Goal: Task Accomplishment & Management: Use online tool/utility

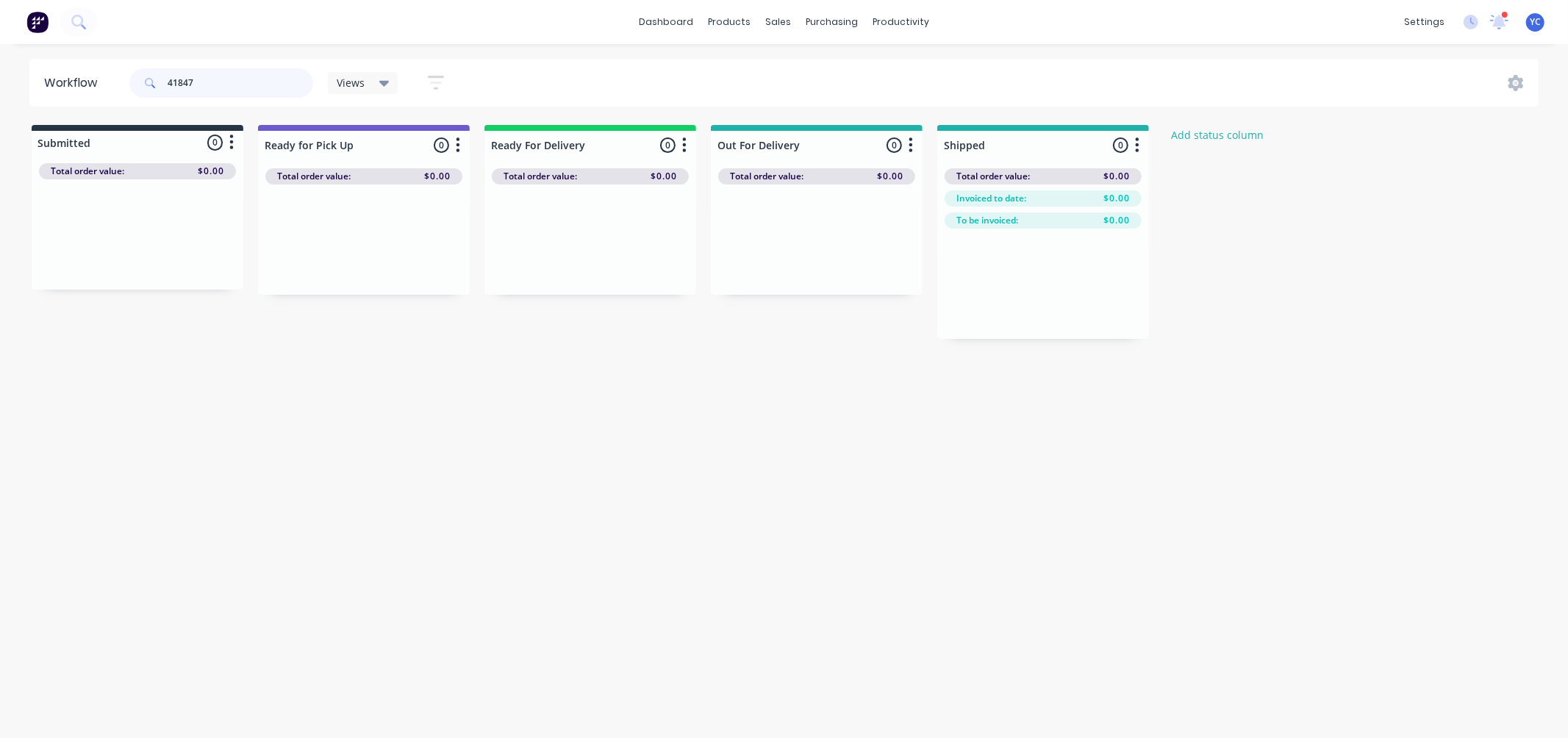
click at [249, 92] on input "41847" at bounding box center [240, 83] width 145 height 29
type input "4"
click at [271, 85] on input "41847" at bounding box center [240, 83] width 145 height 29
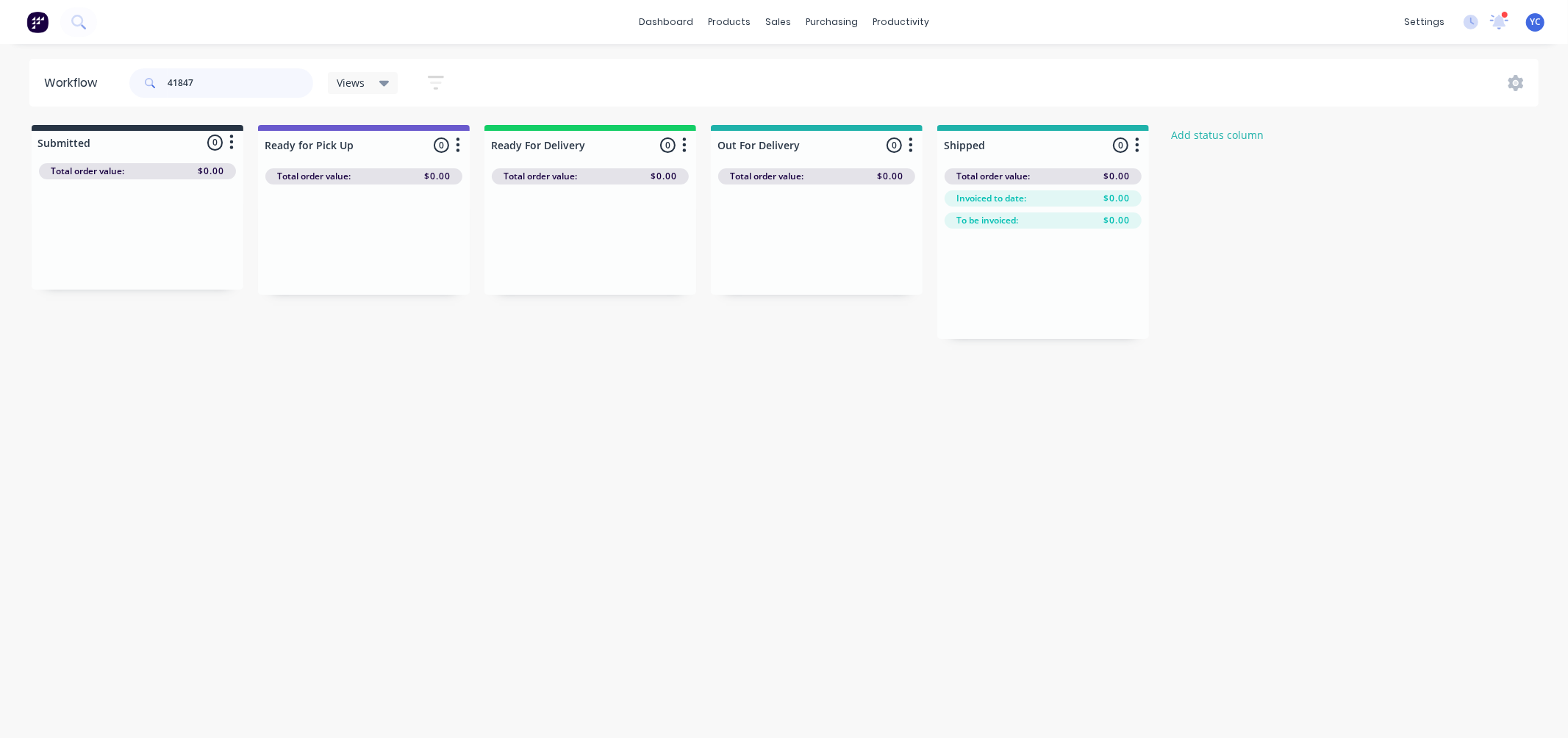
click at [271, 85] on input "41847" at bounding box center [240, 83] width 145 height 29
drag, startPoint x: 572, startPoint y: 260, endPoint x: 1011, endPoint y: 291, distance: 440.1
click at [1011, 291] on div "Submitted 0 Status colour #273444 hex #273444 Save Cancel Summaries Total order…" at bounding box center [788, 232] width 1599 height 214
click at [231, 82] on input "41930" at bounding box center [240, 83] width 145 height 29
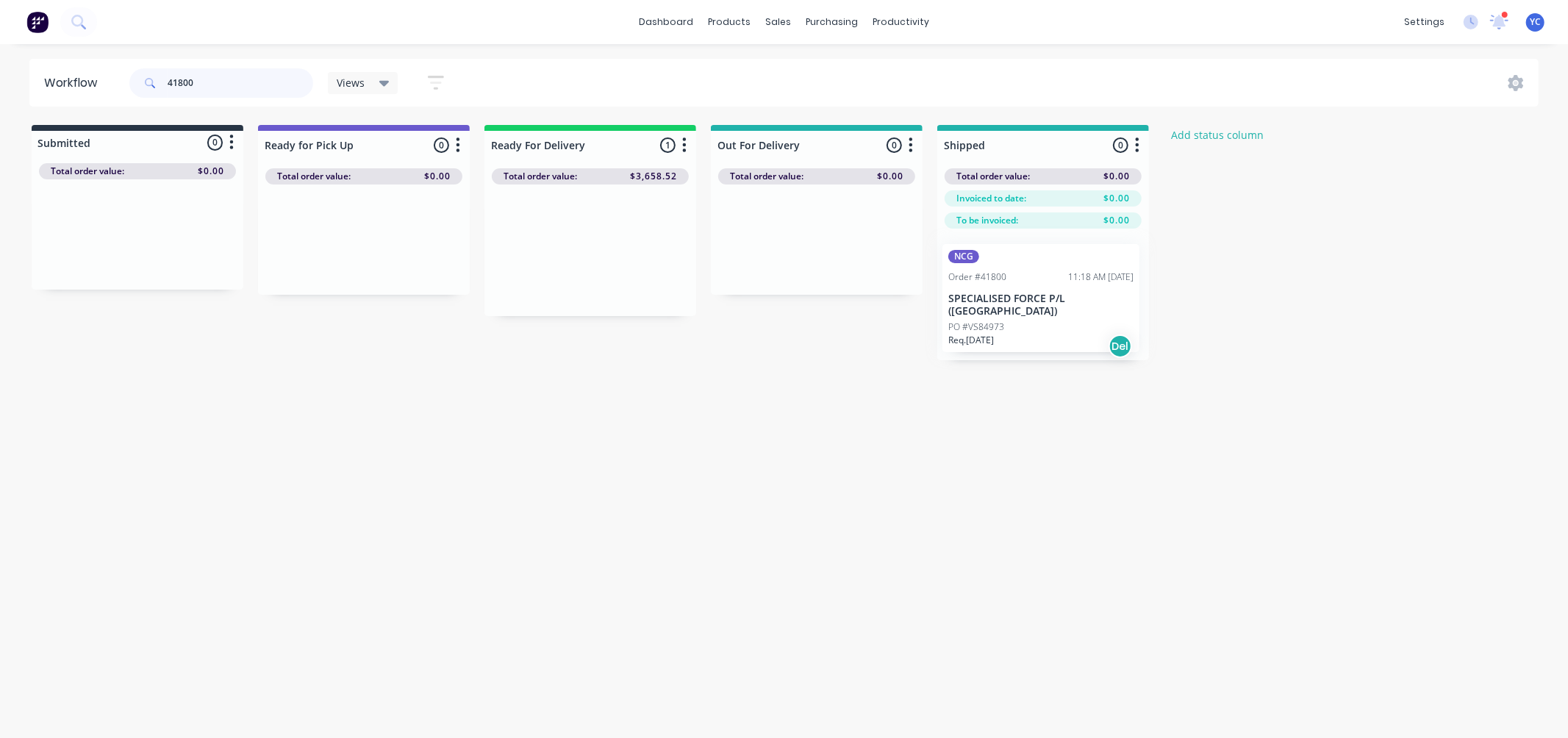
drag, startPoint x: 641, startPoint y: 271, endPoint x: 1089, endPoint y: 301, distance: 449.0
click at [1090, 302] on div "Submitted 0 Status colour #273444 hex #273444 Save Cancel Summaries Total order…" at bounding box center [788, 242] width 1599 height 235
click at [282, 96] on input "41800" at bounding box center [240, 83] width 145 height 29
drag, startPoint x: 583, startPoint y: 251, endPoint x: 1037, endPoint y: 280, distance: 454.9
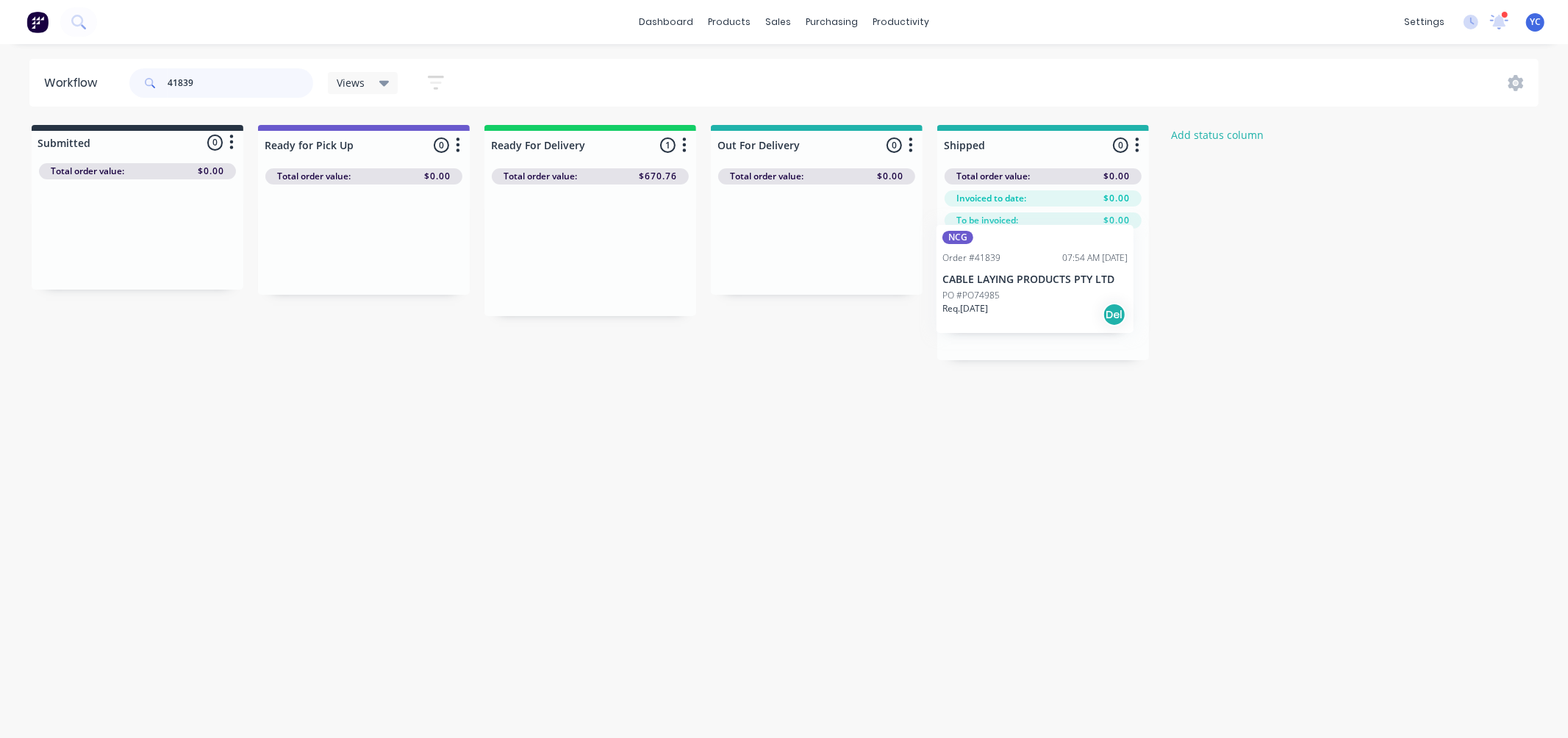
click at [1037, 280] on div "Submitted 0 Status colour #273444 hex #273444 Save Cancel Summaries Total order…" at bounding box center [788, 242] width 1599 height 235
click at [218, 87] on input "41839" at bounding box center [240, 83] width 145 height 29
type input "41875"
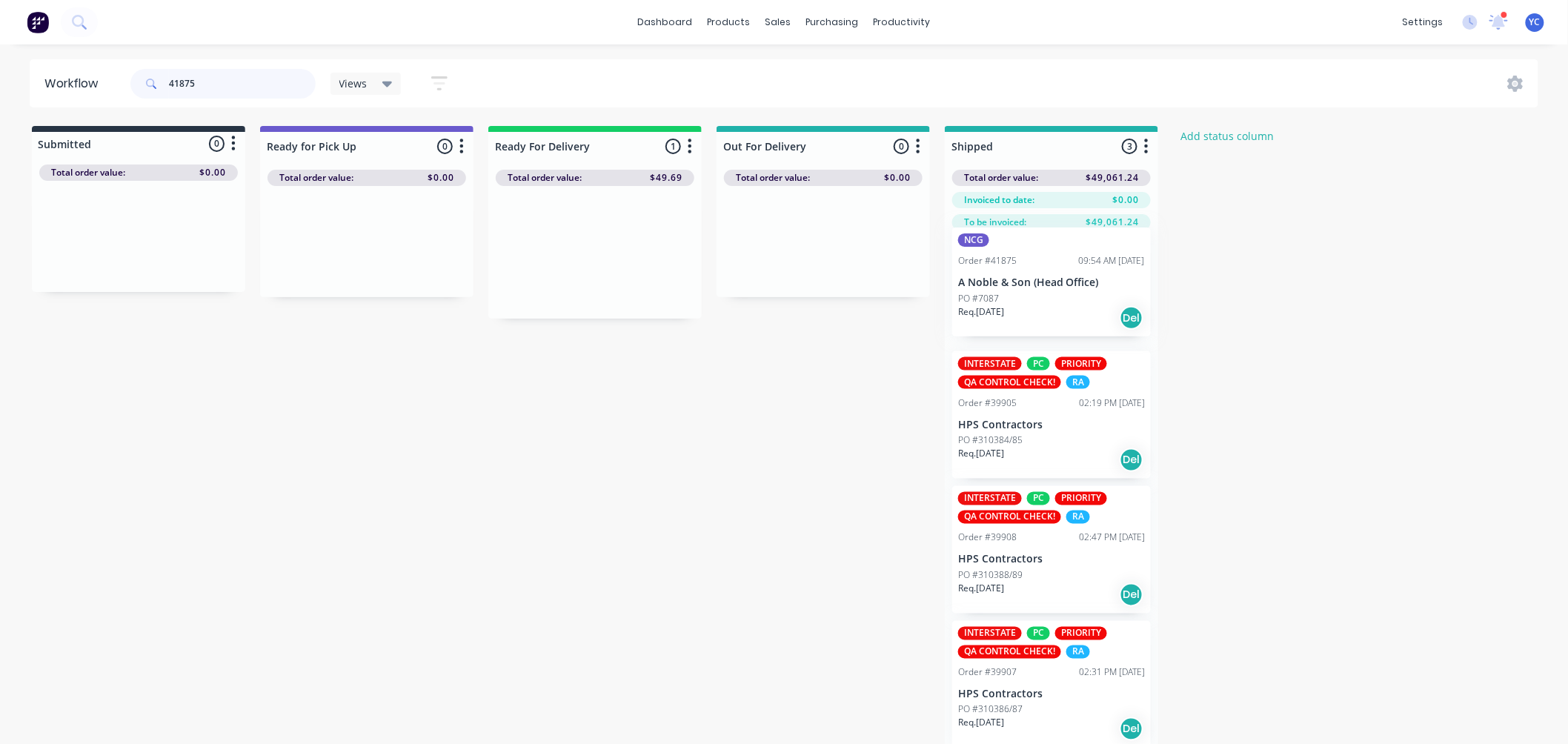
drag, startPoint x: 580, startPoint y: 258, endPoint x: 1042, endPoint y: 288, distance: 463.0
click at [1042, 288] on div "Submitted 0 Status colour #273444 hex #273444 Save Cancel Summaries Total order…" at bounding box center [795, 446] width 1612 height 642
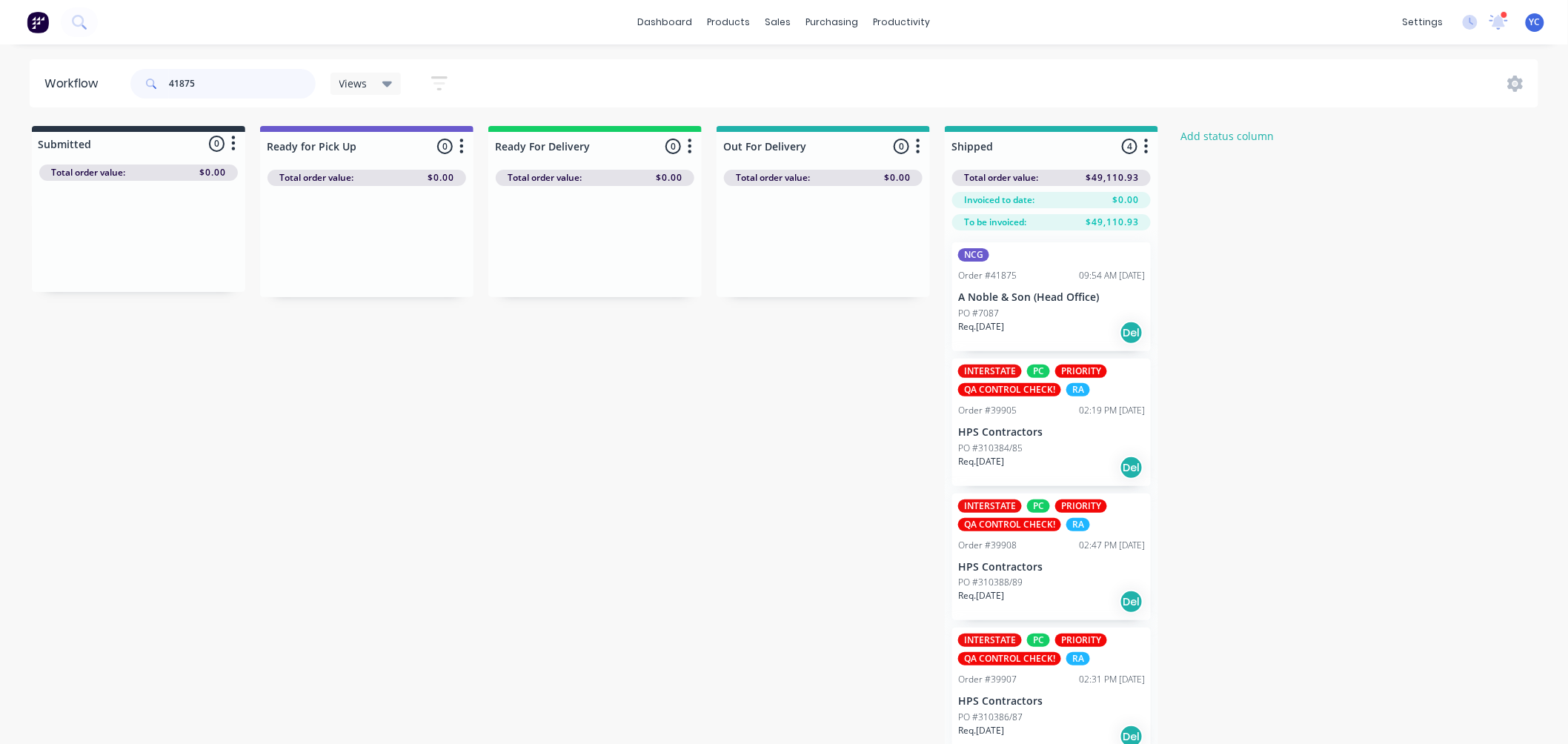
click at [297, 86] on input "41875" at bounding box center [242, 84] width 146 height 29
type input "41896"
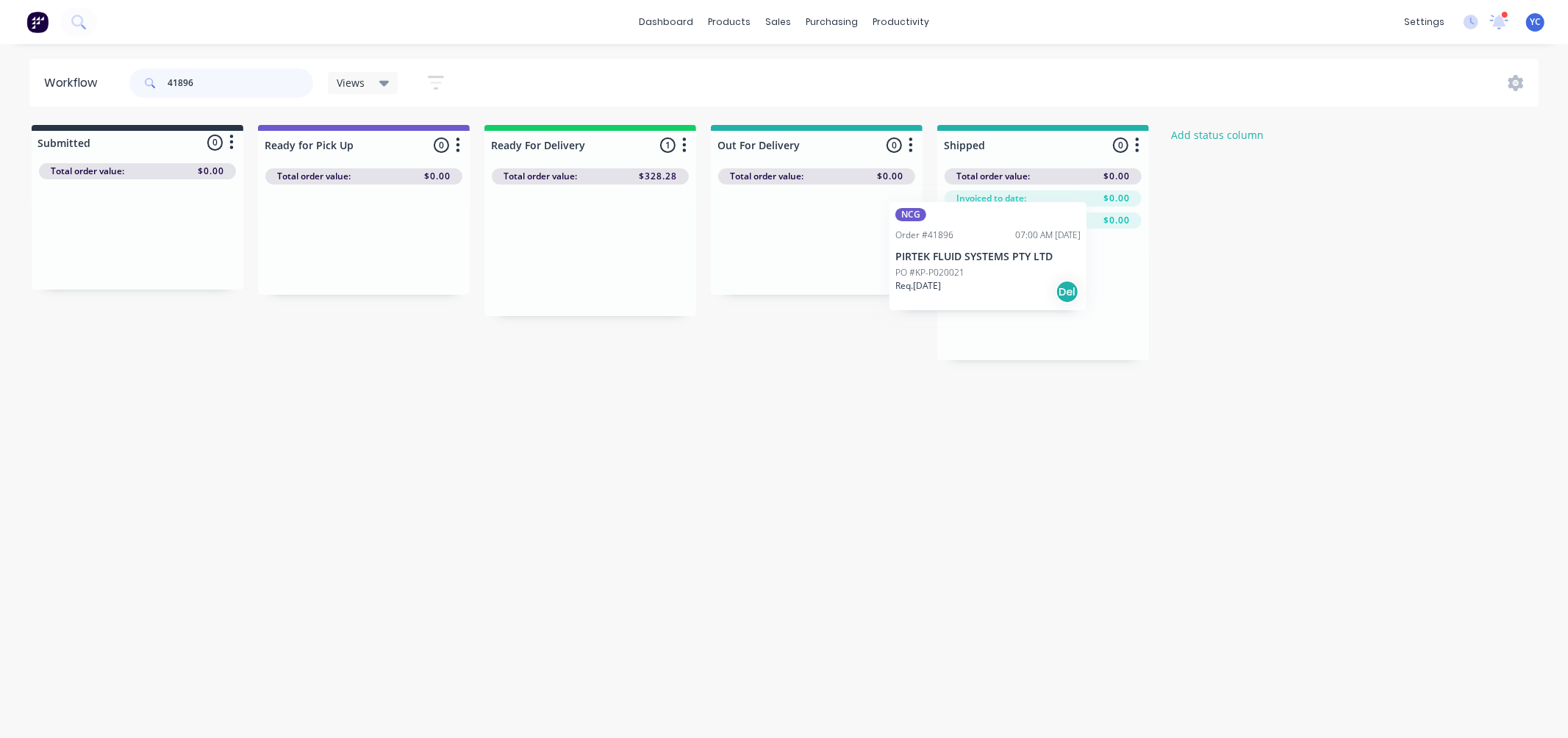
drag, startPoint x: 567, startPoint y: 267, endPoint x: 1015, endPoint y: 307, distance: 449.8
click at [1015, 307] on div "Submitted 0 Status colour #273444 hex #273444 Save Cancel Summaries Total order…" at bounding box center [788, 242] width 1599 height 235
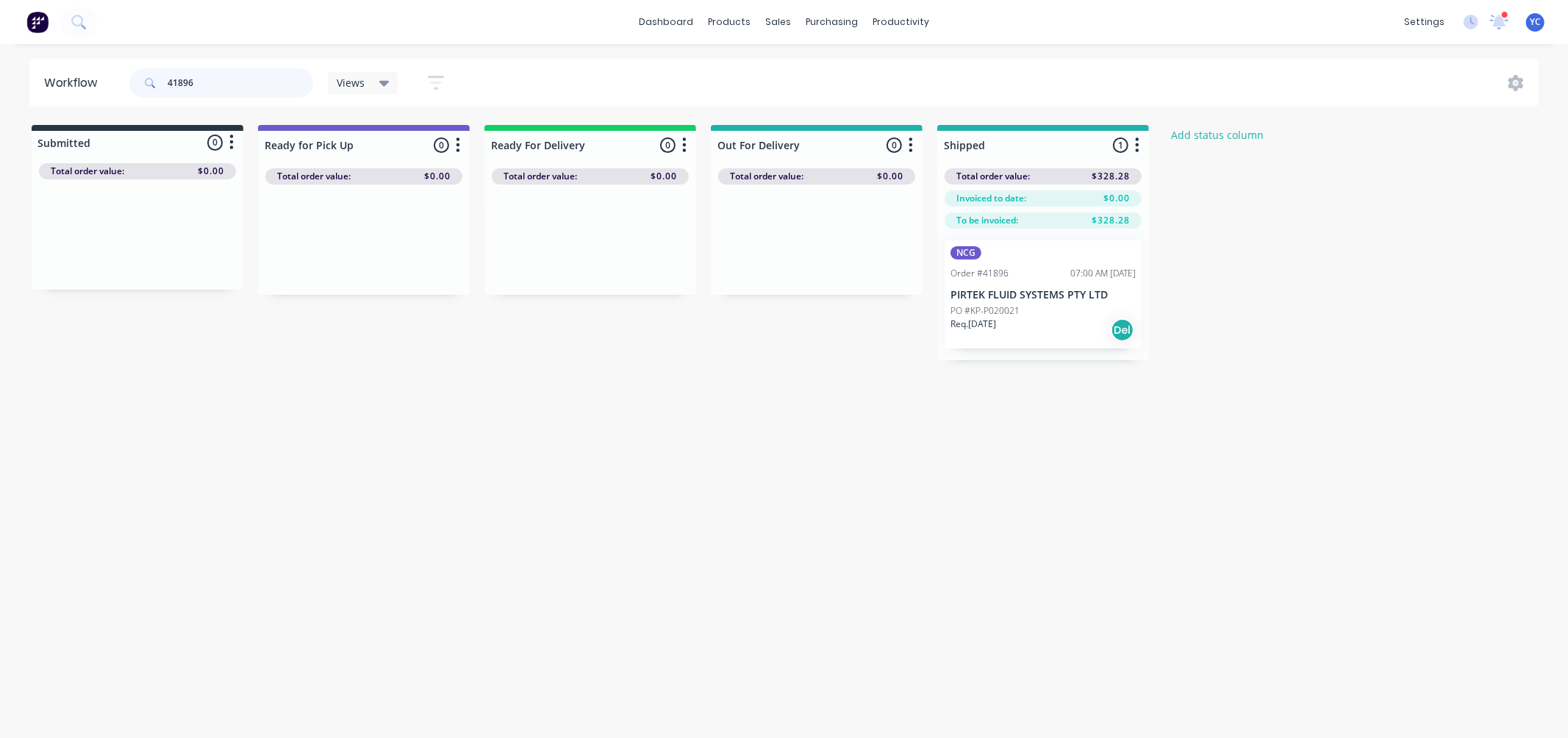
click at [232, 82] on input "41896" at bounding box center [240, 83] width 145 height 29
drag, startPoint x: 1098, startPoint y: 278, endPoint x: 1044, endPoint y: 298, distance: 57.6
click at [1044, 298] on div "Submitted 0 Status colour #273444 hex #273444 Save Cancel Summaries Total order…" at bounding box center [788, 242] width 1599 height 235
click at [288, 83] on input "41867" at bounding box center [240, 83] width 145 height 29
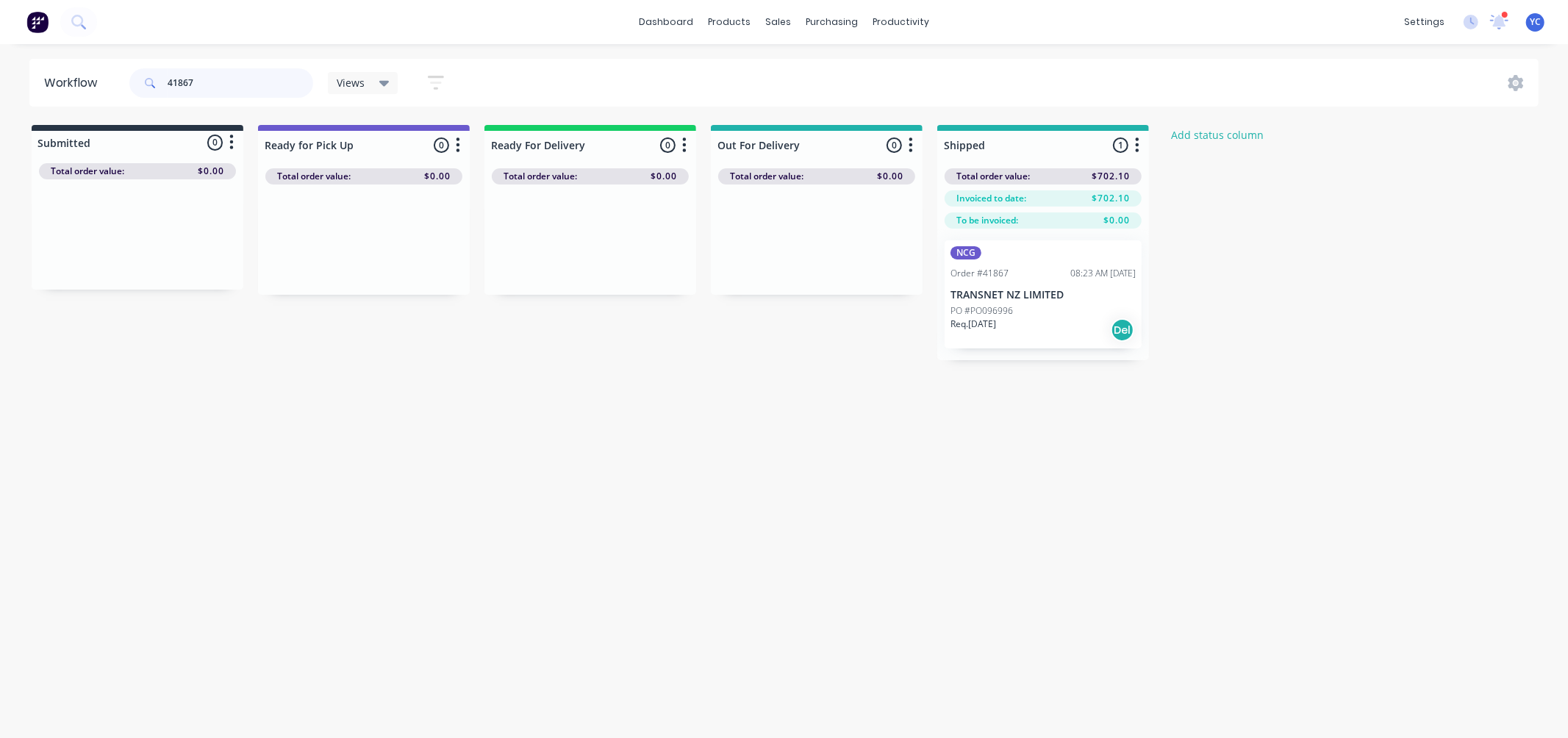
click at [287, 83] on input "41867" at bounding box center [240, 83] width 145 height 29
click at [283, 81] on input "41867" at bounding box center [240, 83] width 145 height 29
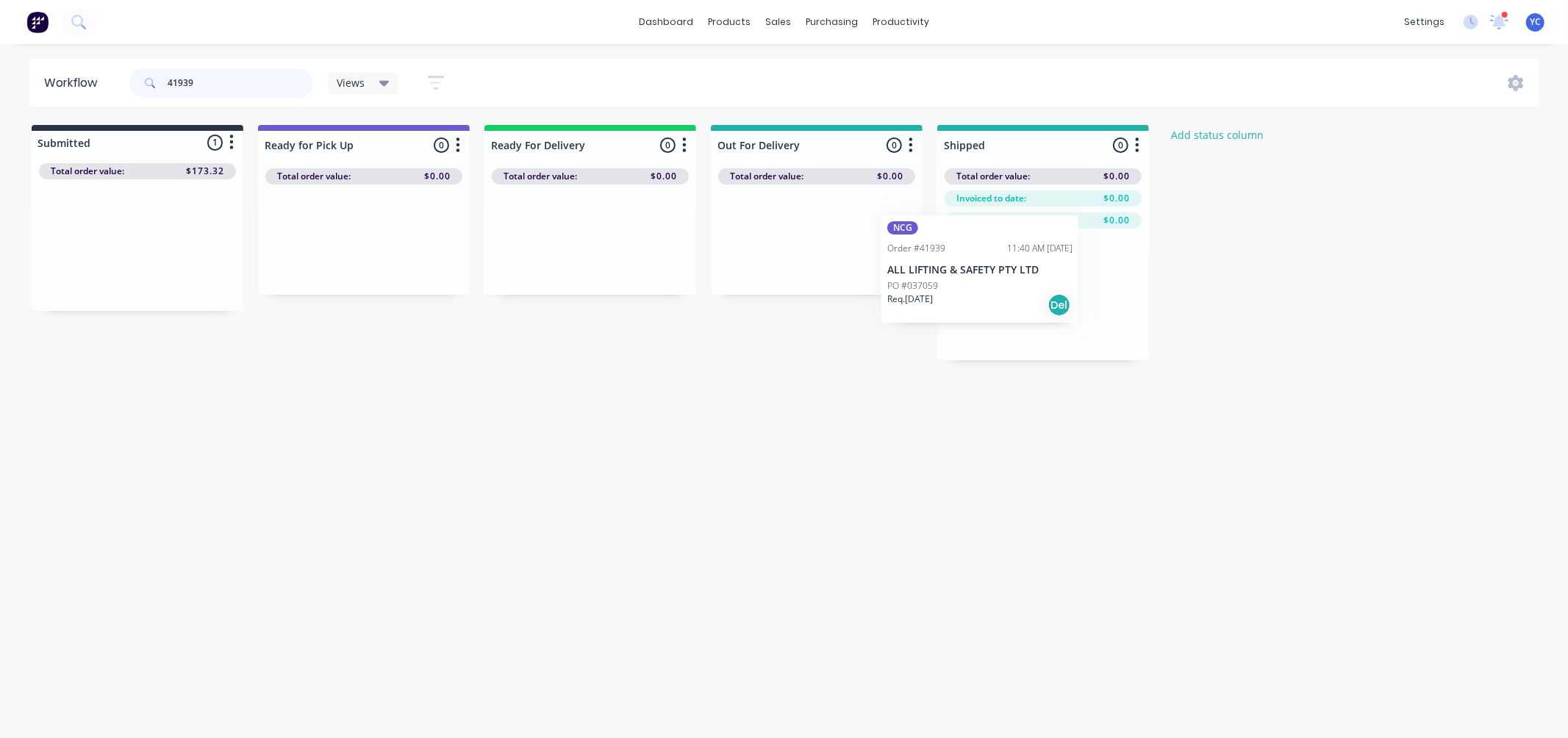
drag, startPoint x: 162, startPoint y: 243, endPoint x: 1023, endPoint y: 266, distance: 861.3
click at [1023, 266] on div "Submitted 1 Status colour #273444 hex #273444 Save Cancel Summaries Total order…" at bounding box center [788, 242] width 1599 height 235
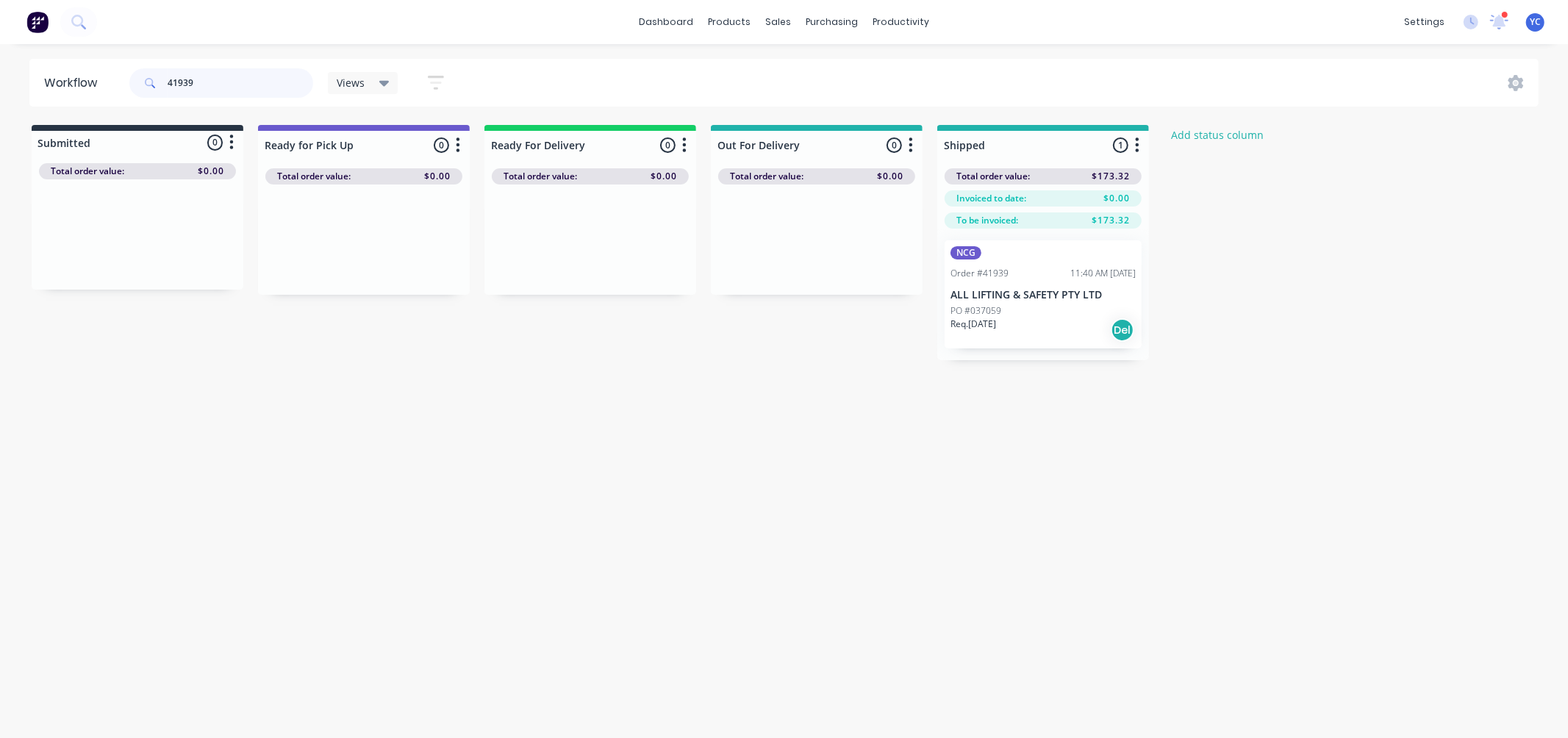
click at [287, 78] on input "41939" at bounding box center [240, 83] width 145 height 29
click at [950, 424] on div "Workflow 41896 Views Save new view None (Default) edit AL edit ALL edit BB & TH…" at bounding box center [784, 383] width 1568 height 650
click at [217, 75] on input "41896" at bounding box center [240, 83] width 145 height 29
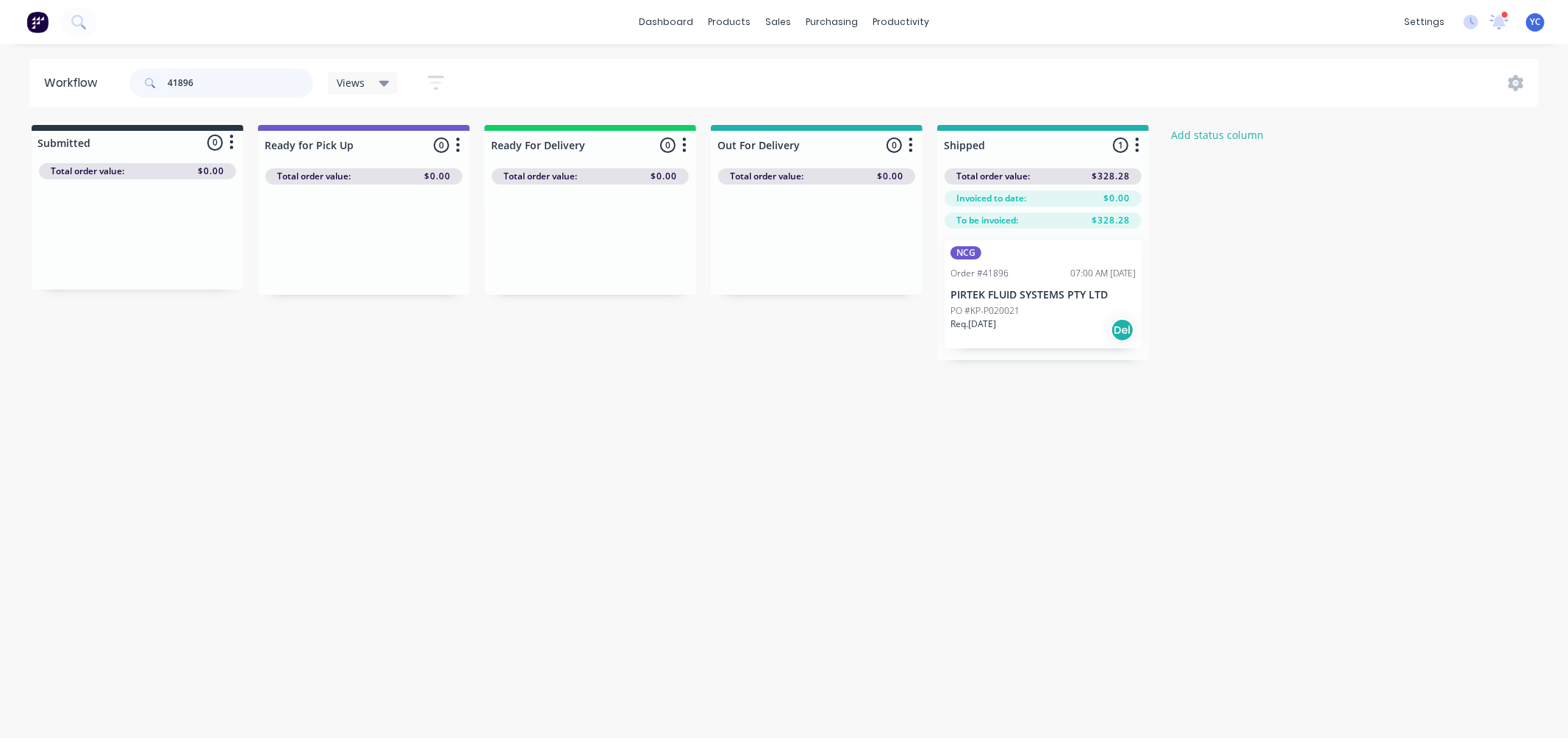
click at [211, 68] on input "41896" at bounding box center [240, 83] width 145 height 29
click at [232, 79] on input "41939" at bounding box center [240, 83] width 145 height 29
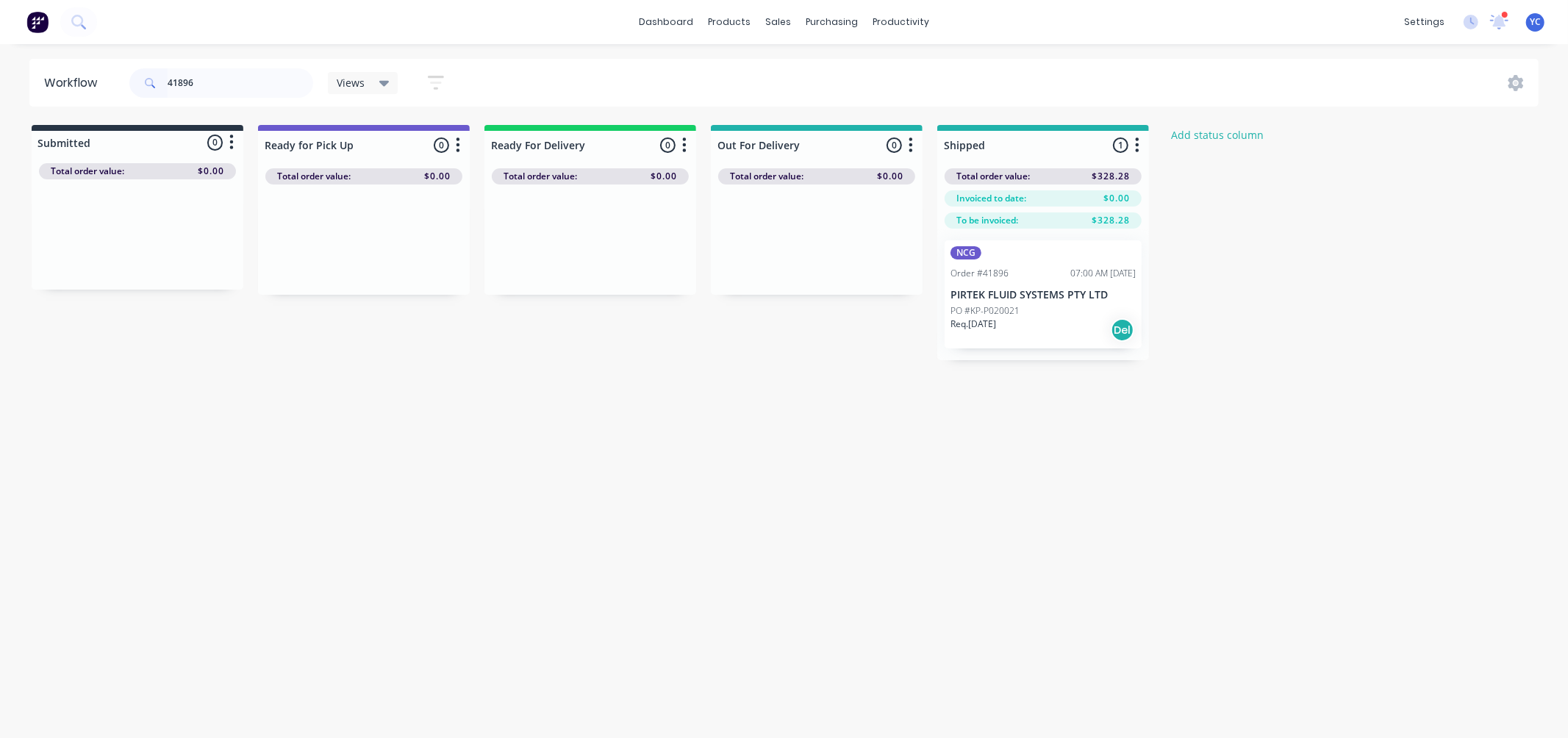
click at [792, 436] on div "Workflow 41896 Views Save new view None (Default) edit AL edit ALL edit BB & TH…" at bounding box center [784, 383] width 1568 height 650
click at [199, 83] on input "41896" at bounding box center [240, 83] width 145 height 29
click at [194, 79] on input "41896" at bounding box center [240, 83] width 145 height 29
click at [196, 79] on input "41896" at bounding box center [240, 83] width 145 height 29
type input "9"
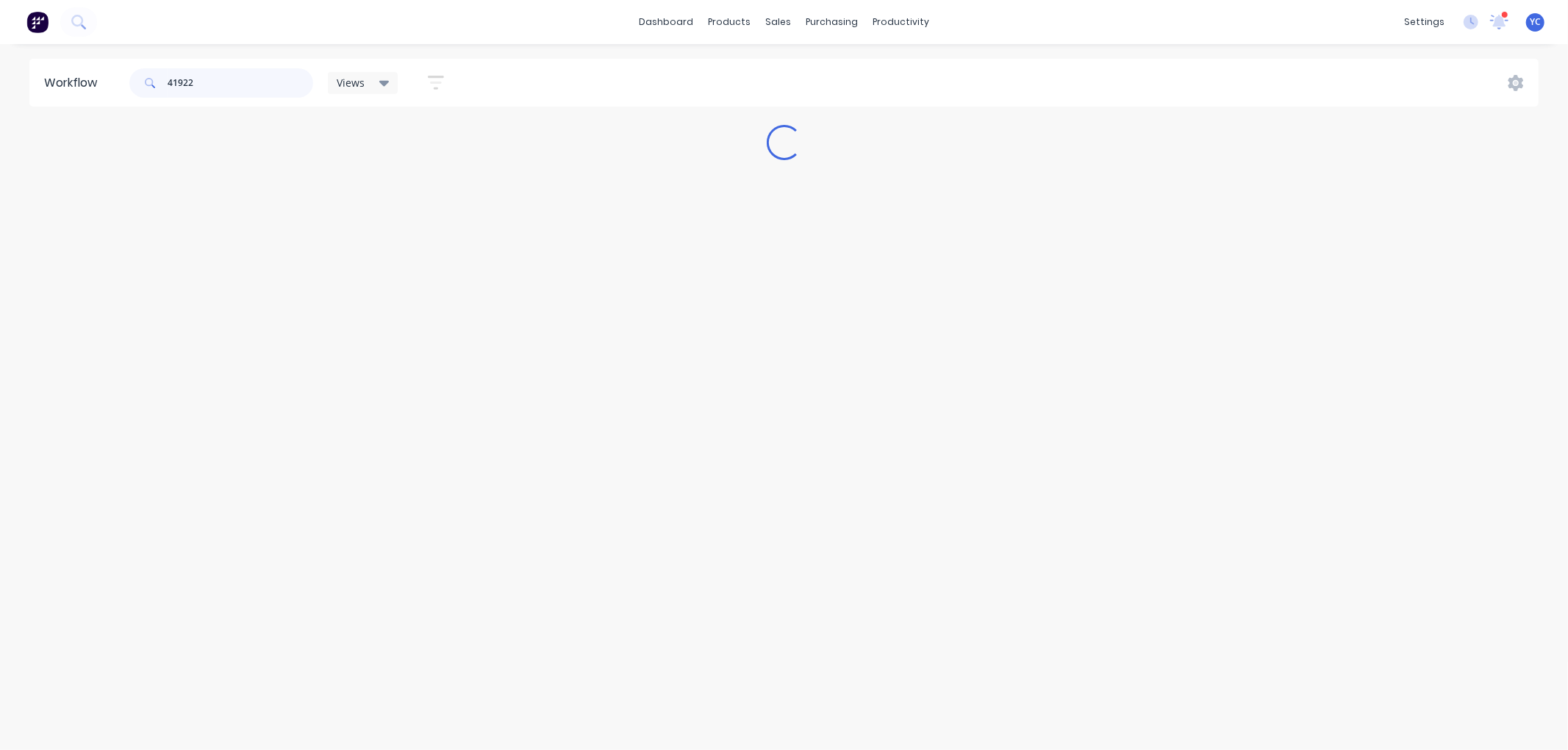
type input "41922"
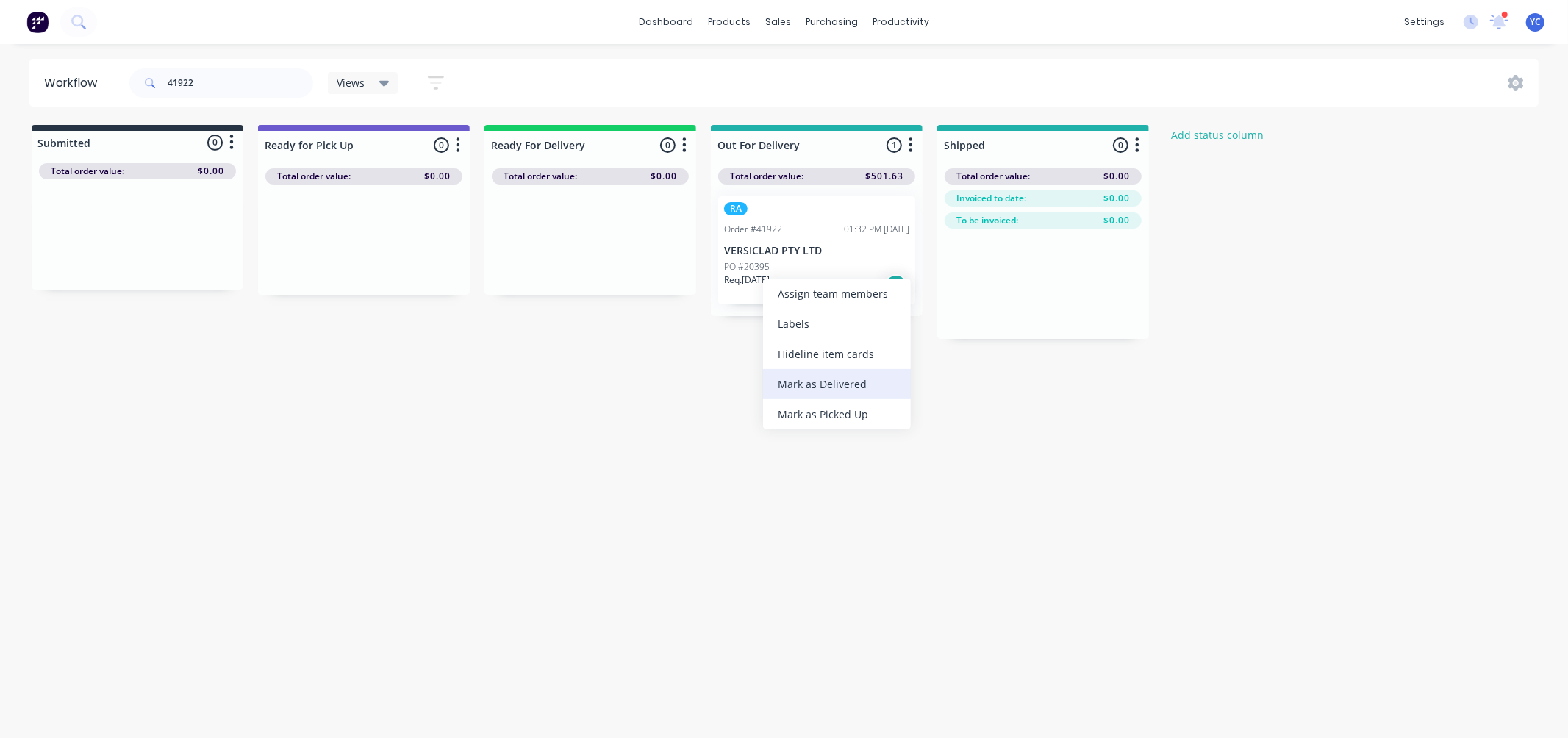
click at [849, 380] on div "Mark as Delivered" at bounding box center [837, 384] width 148 height 30
click at [239, 82] on input "41922" at bounding box center [240, 83] width 145 height 29
type input "41922"
click at [224, 90] on input "41922" at bounding box center [240, 83] width 145 height 29
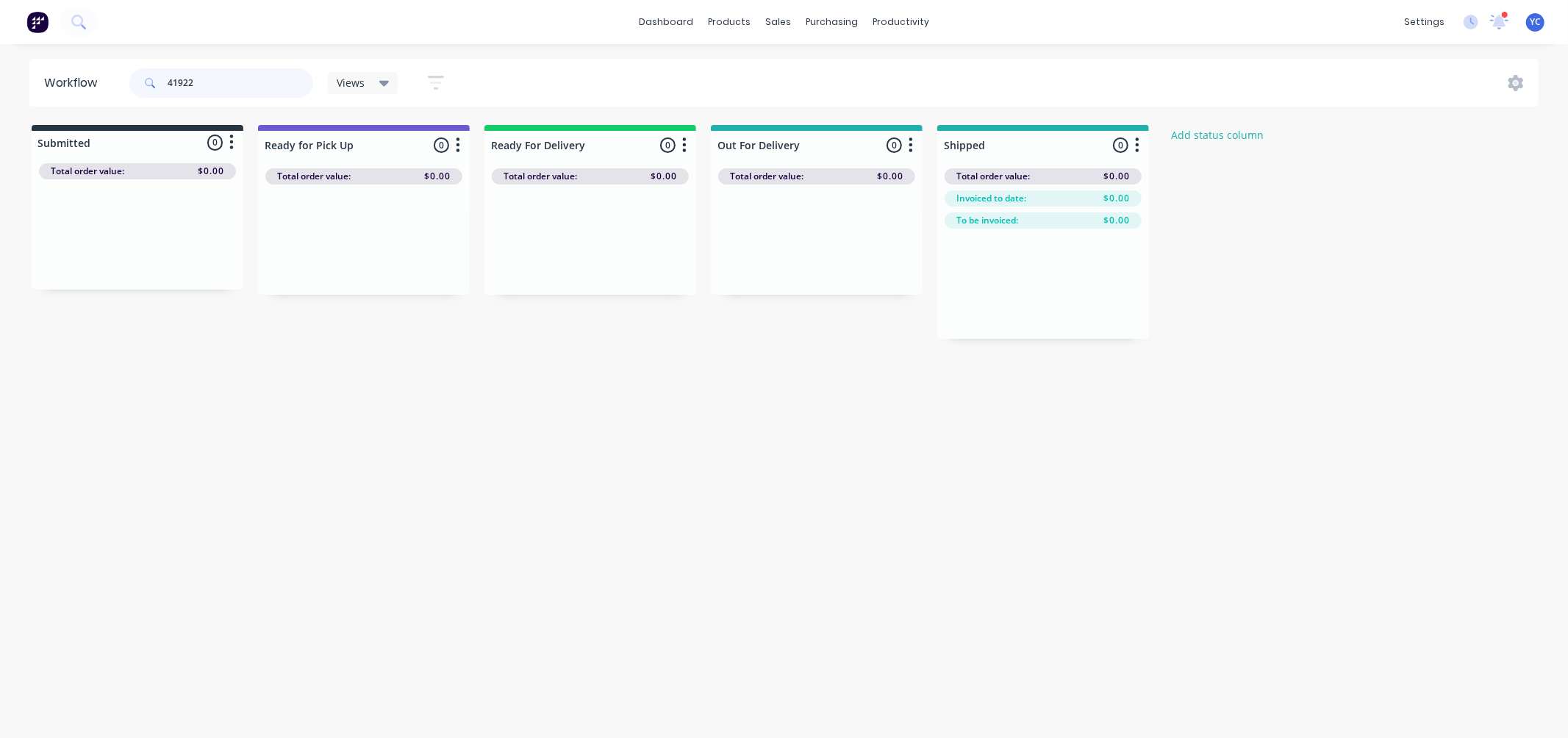
click at [224, 90] on input "41922" at bounding box center [240, 83] width 145 height 29
click at [846, 363] on div "Mark as Delivered" at bounding box center [843, 356] width 148 height 30
click at [209, 90] on input "41884" at bounding box center [240, 83] width 145 height 29
click at [865, 379] on div "Mark as Delivered" at bounding box center [861, 372] width 148 height 30
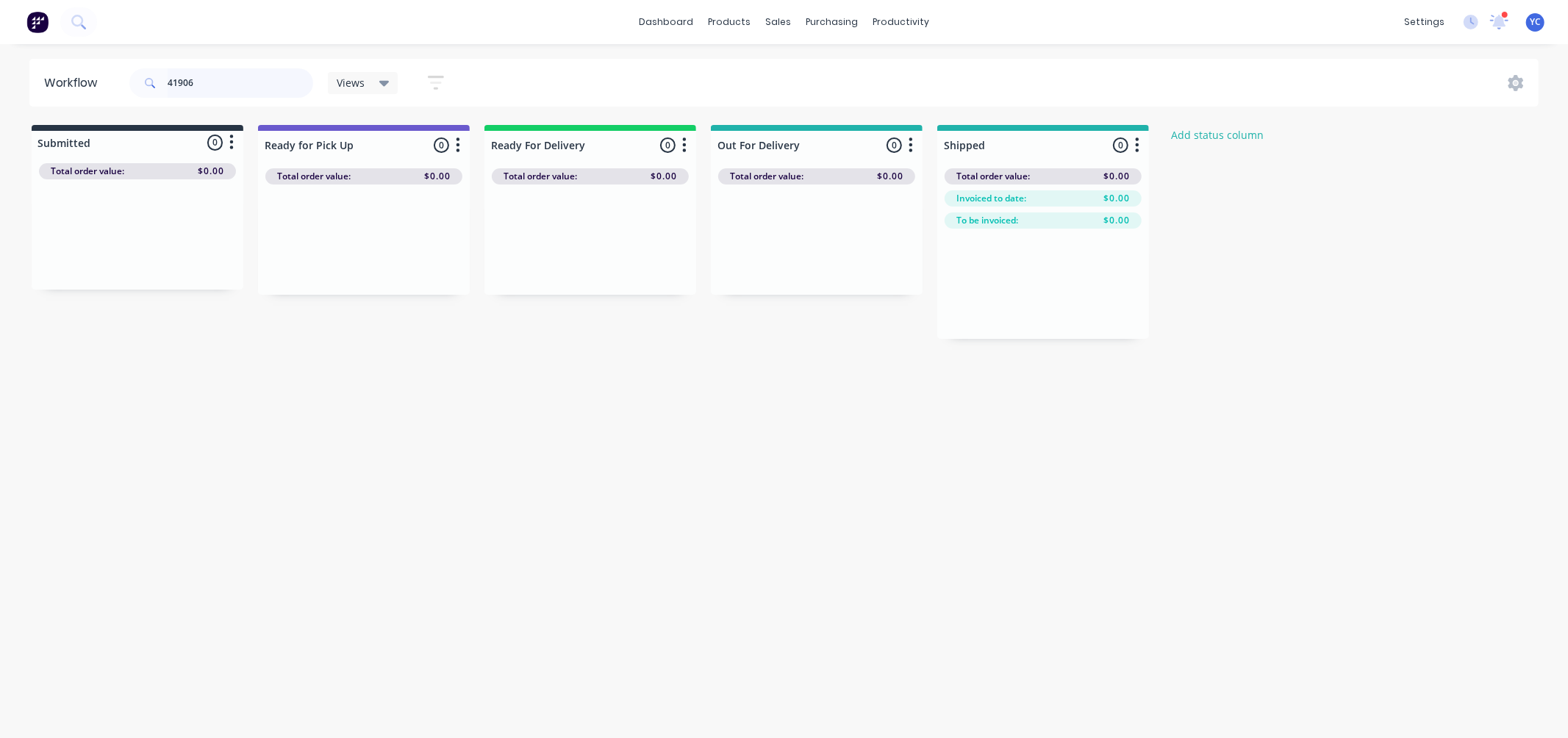
click at [259, 86] on input "41906" at bounding box center [240, 83] width 145 height 29
click at [873, 346] on div "Mark as Delivered" at bounding box center [859, 349] width 148 height 30
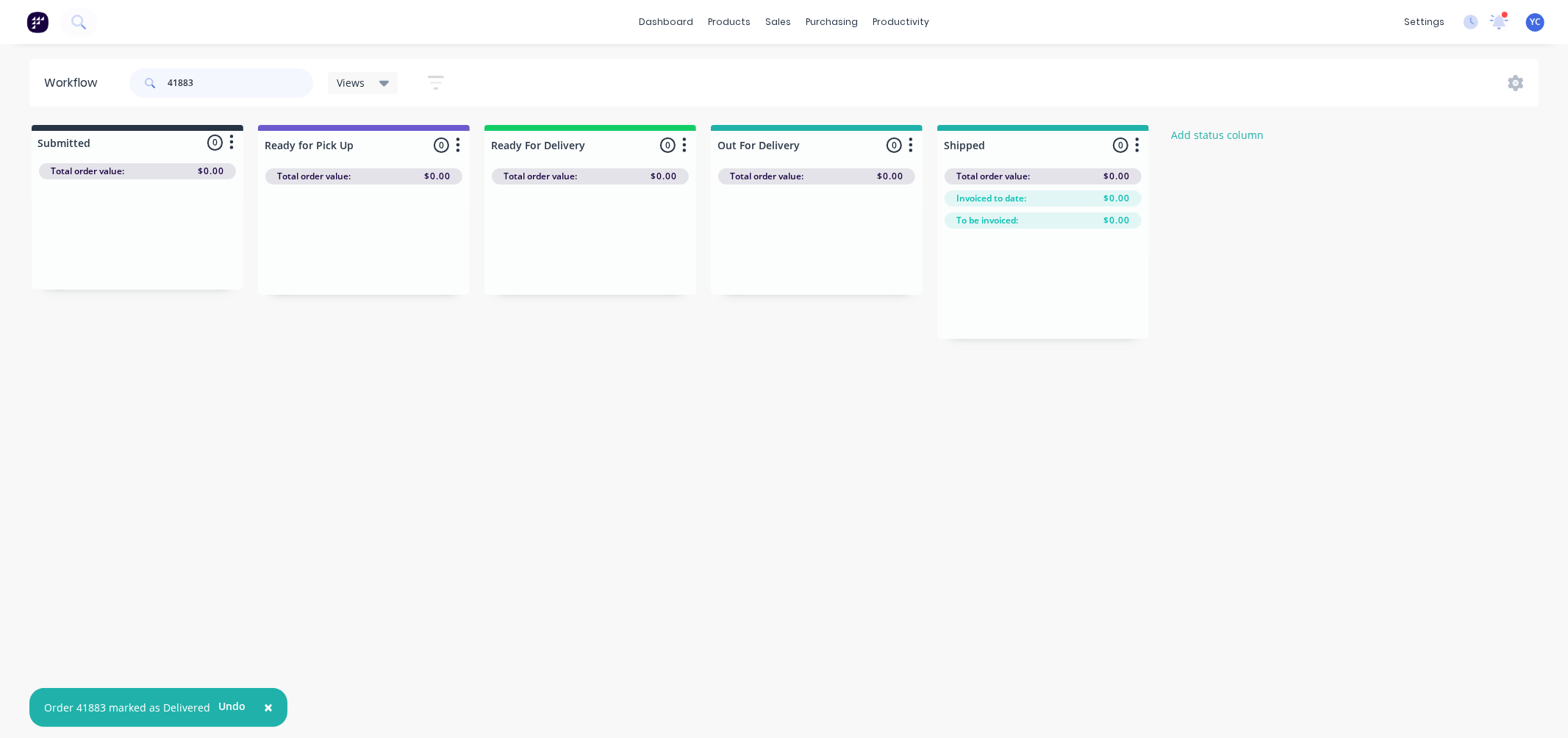
click at [239, 84] on input "41883" at bounding box center [240, 83] width 145 height 29
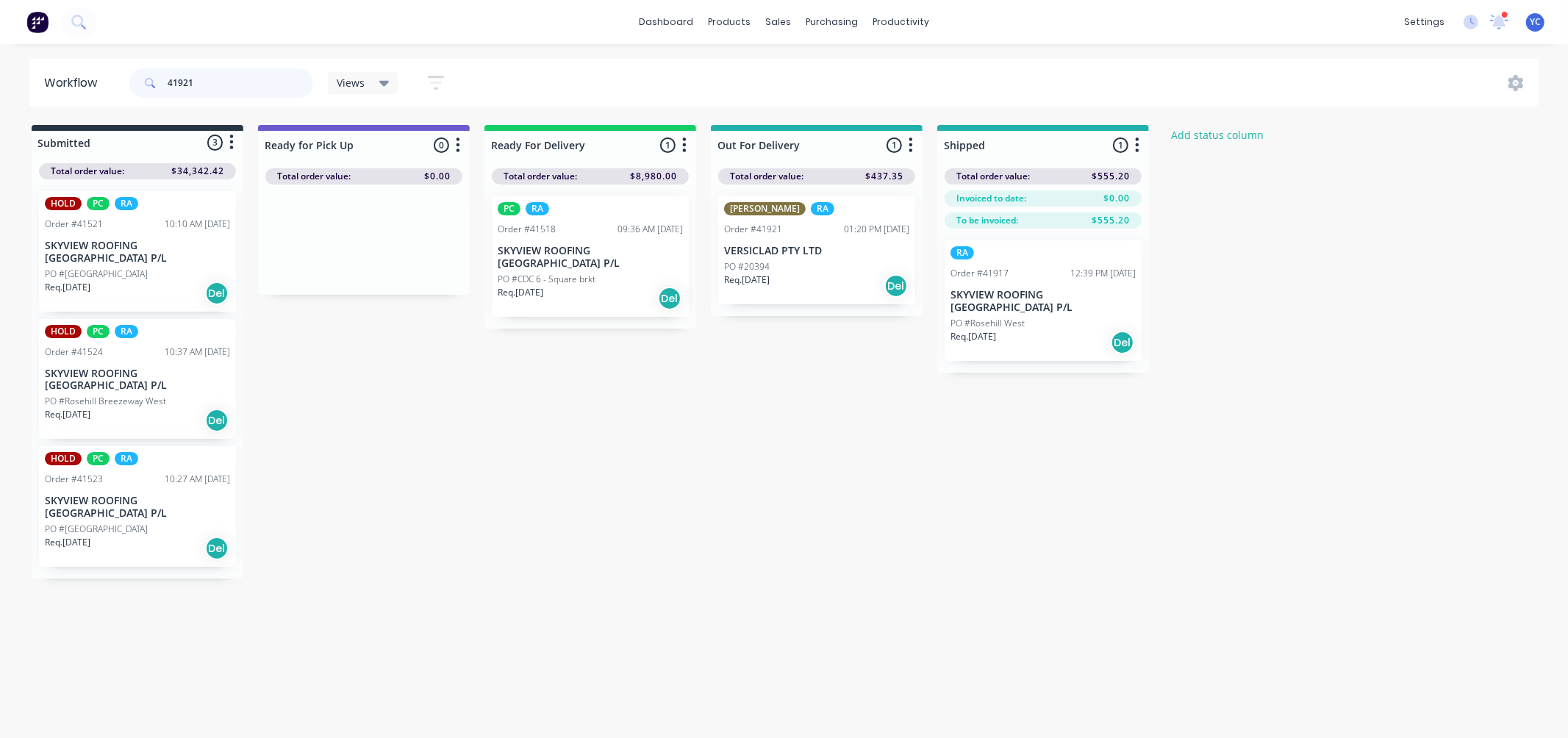
click at [250, 83] on input "41921" at bounding box center [240, 83] width 145 height 29
type input "1"
click at [870, 397] on div "Mark as Delivered" at bounding box center [872, 393] width 148 height 30
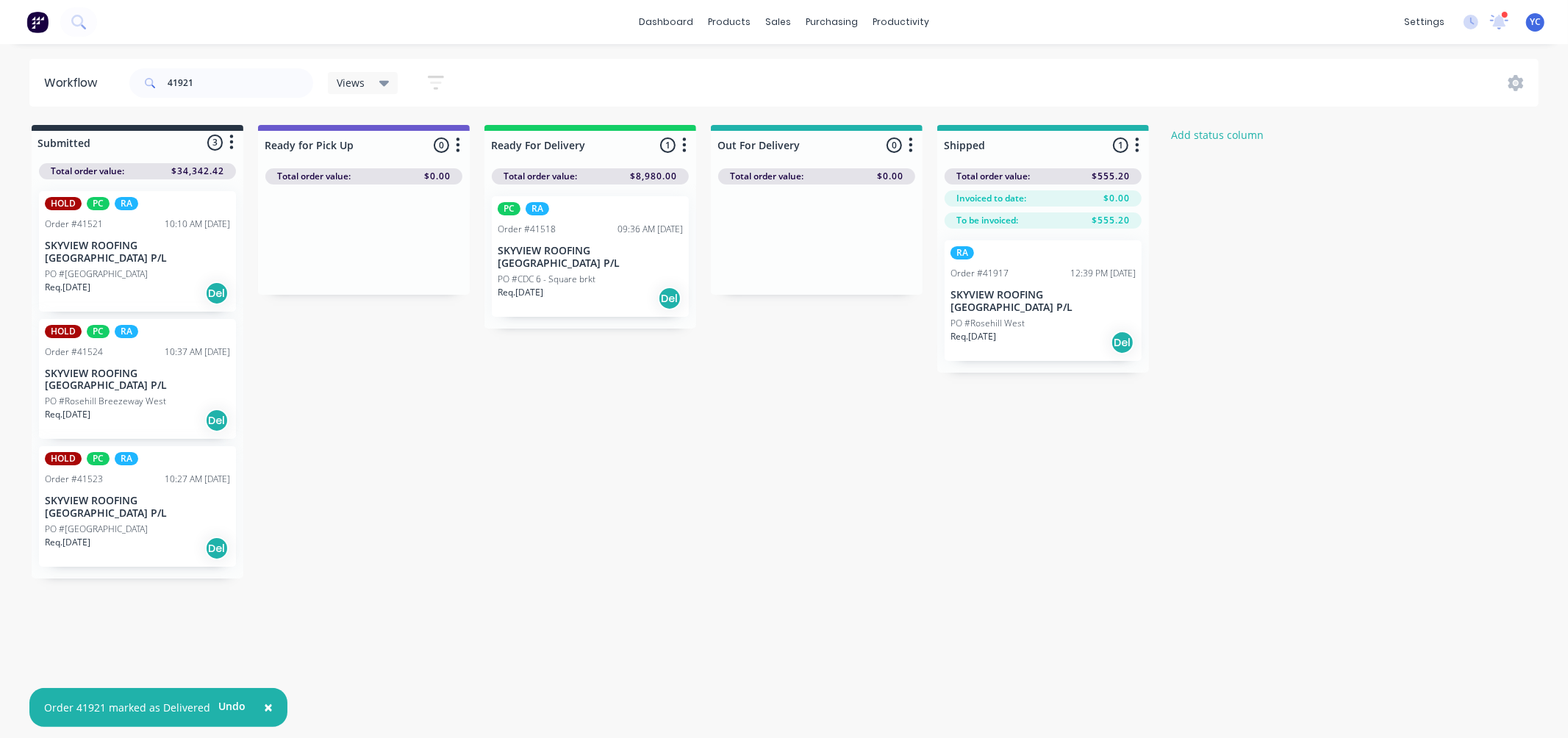
click at [229, 63] on div "41921" at bounding box center [221, 83] width 184 height 44
click at [229, 75] on input "41921" at bounding box center [240, 83] width 145 height 29
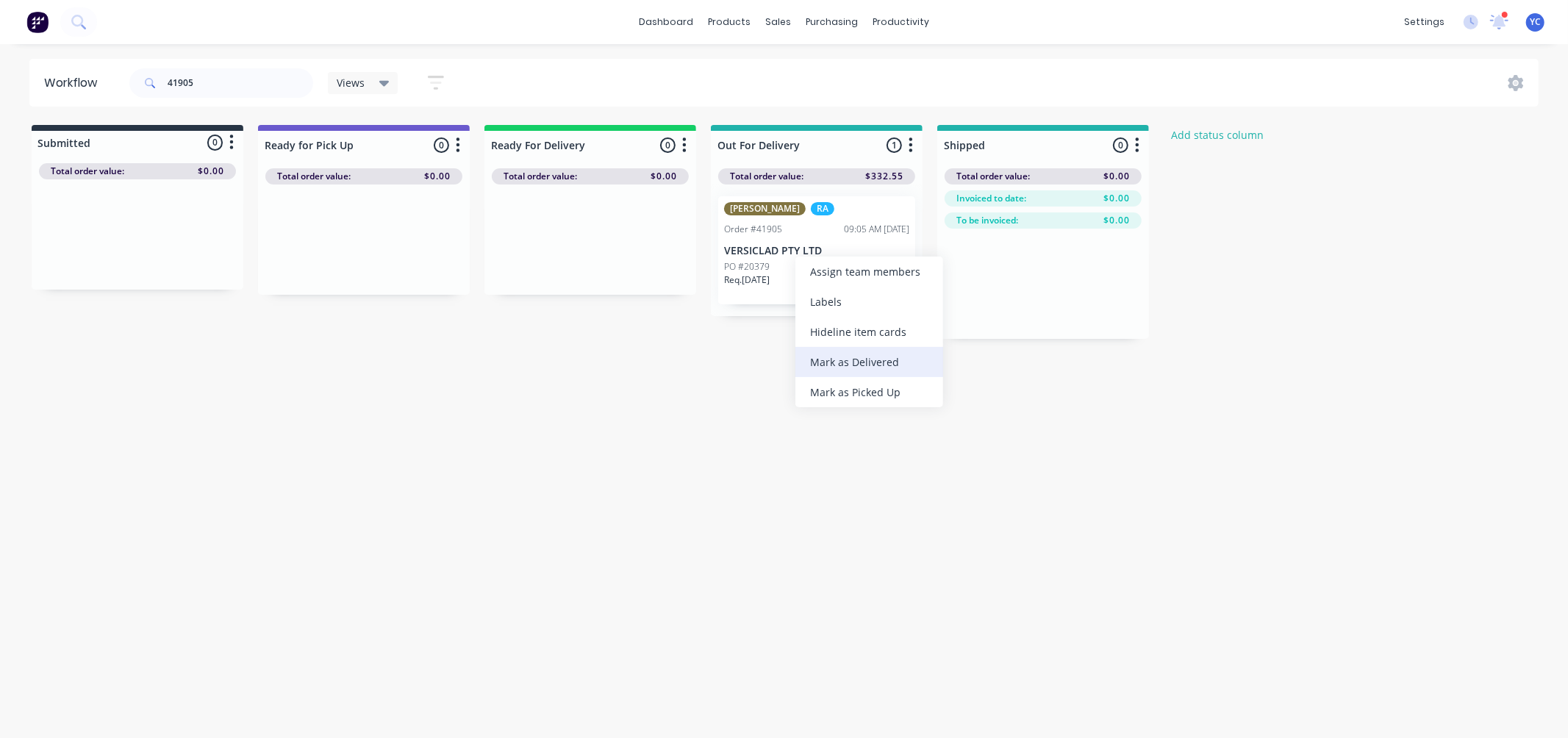
click at [858, 361] on div "Mark as Delivered" at bounding box center [869, 362] width 148 height 30
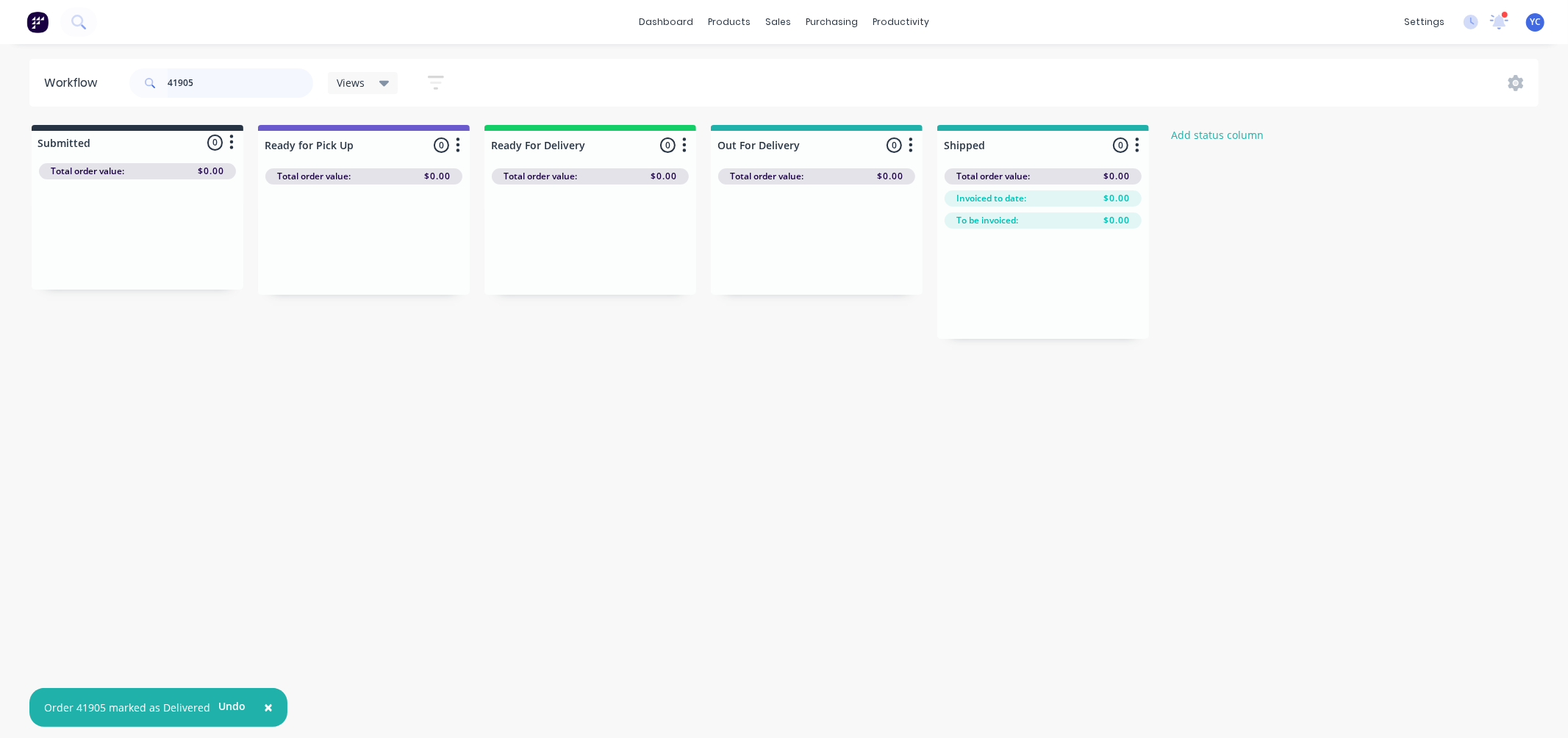
click at [224, 75] on input "41905" at bounding box center [240, 83] width 145 height 29
type input "41938"
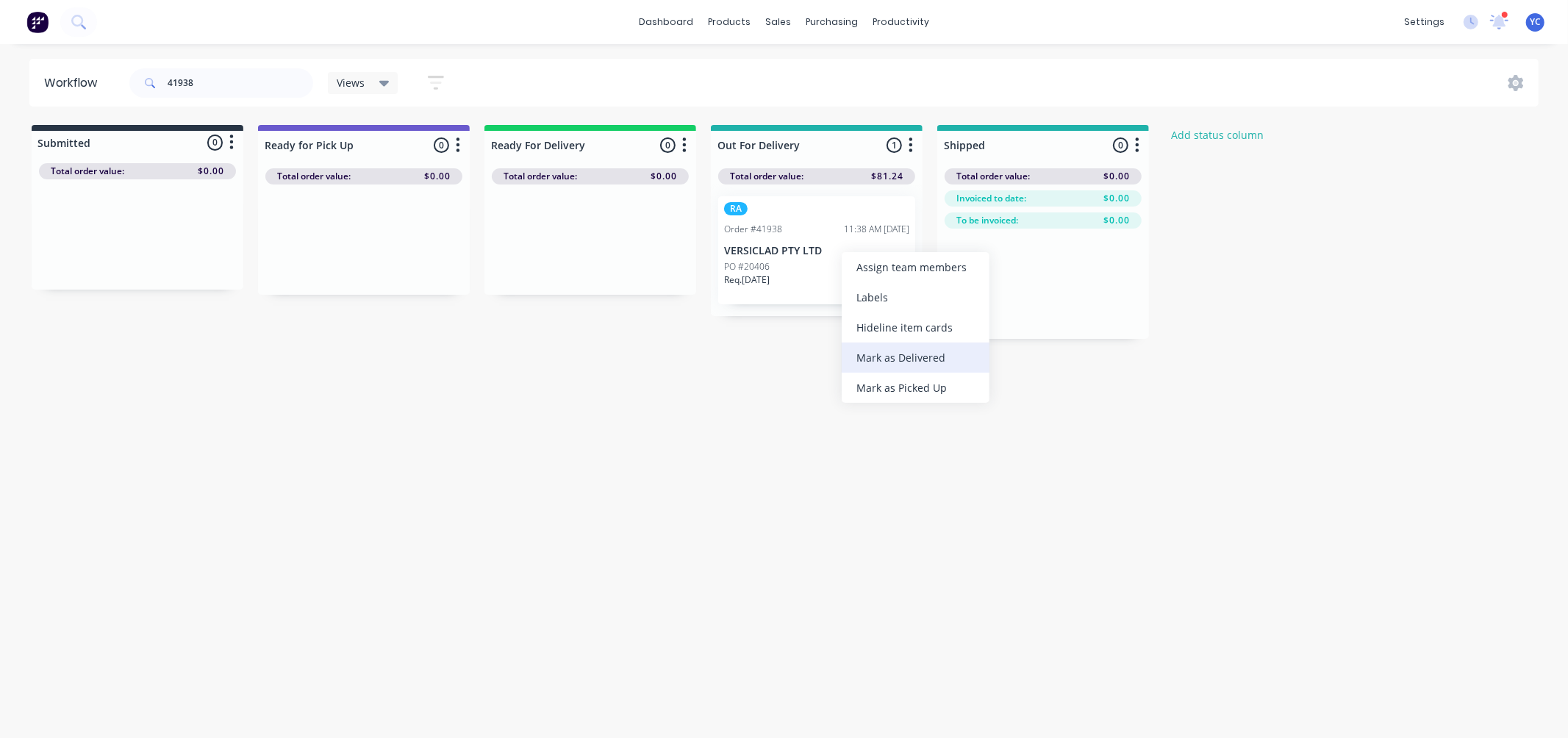
click at [924, 358] on div "Mark as Delivered" at bounding box center [916, 358] width 148 height 30
